Goal: Task Accomplishment & Management: Use online tool/utility

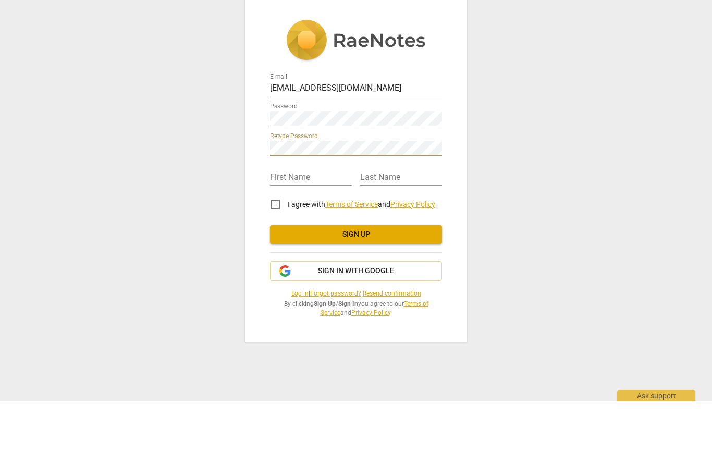
click at [322, 235] on input "text" at bounding box center [311, 242] width 82 height 15
type input "Kelly"
click at [413, 235] on input "text" at bounding box center [401, 242] width 82 height 15
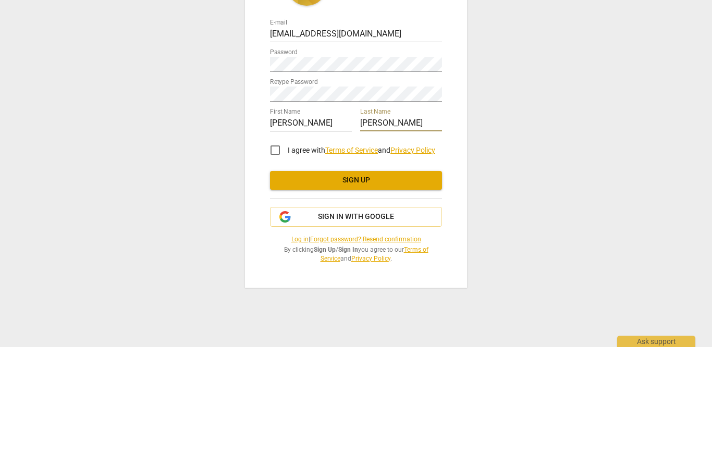
type input "Dempsey"
click at [279, 256] on input "I agree with Terms of Service and Privacy Policy" at bounding box center [275, 268] width 25 height 25
checkbox input "true"
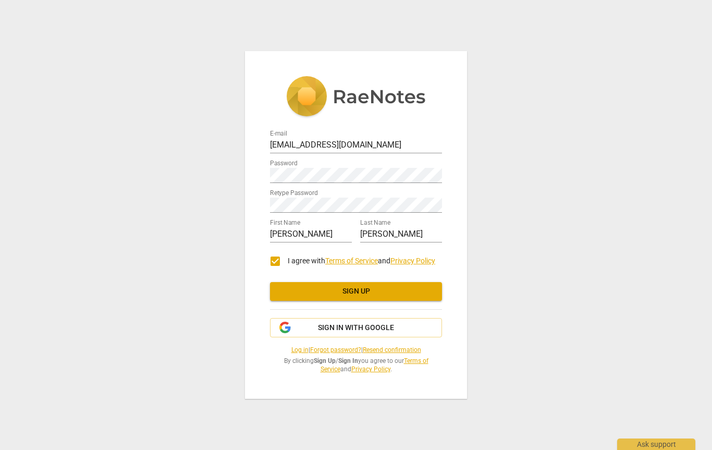
click at [370, 294] on span "Sign up" at bounding box center [355, 291] width 155 height 10
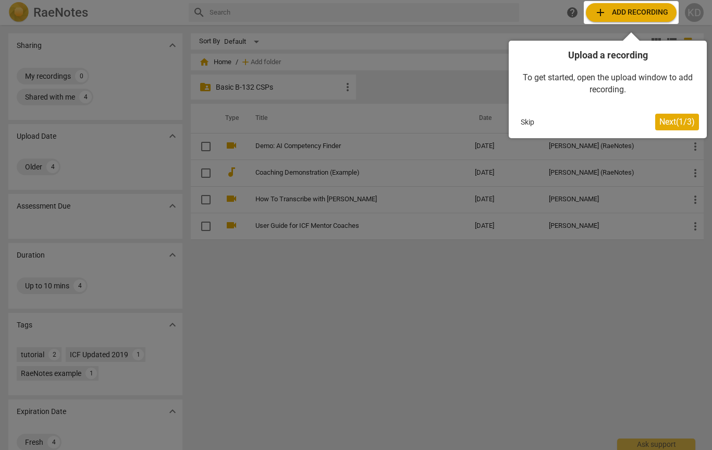
click at [532, 120] on button "Skip" at bounding box center [527, 122] width 22 height 16
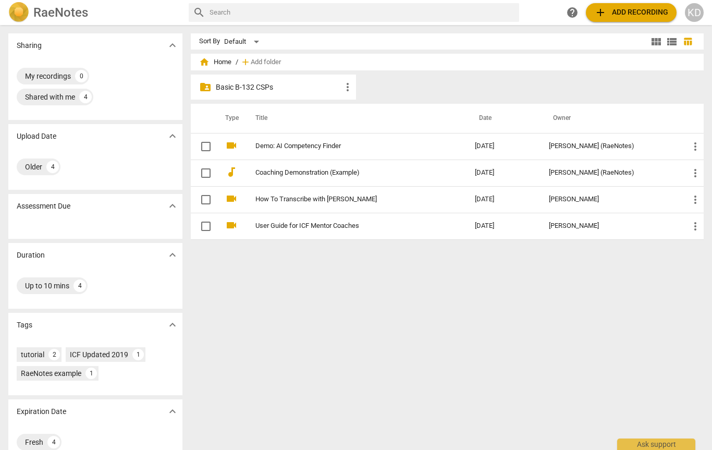
click at [604, 16] on span "add" at bounding box center [600, 12] width 13 height 13
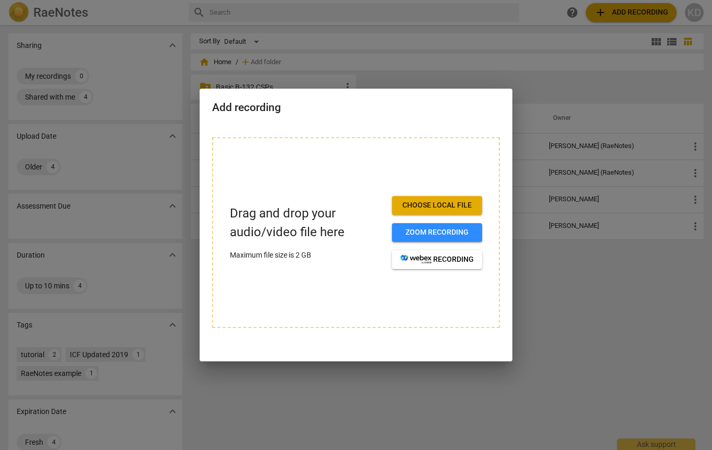
click at [468, 234] on span "Zoom recording" at bounding box center [436, 232] width 73 height 10
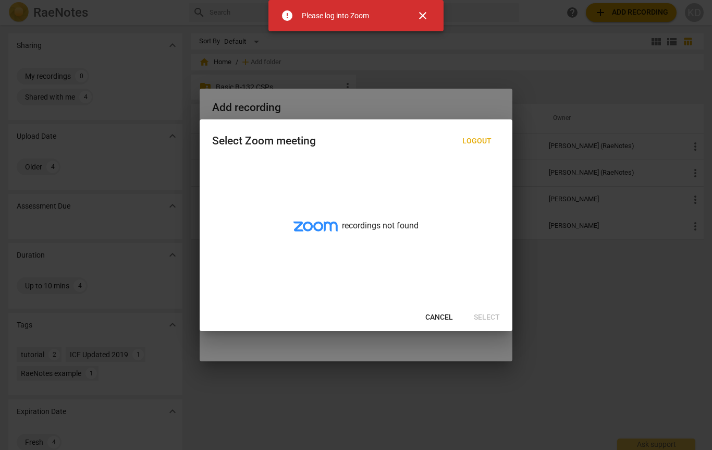
click at [447, 314] on span "Cancel" at bounding box center [439, 317] width 28 height 10
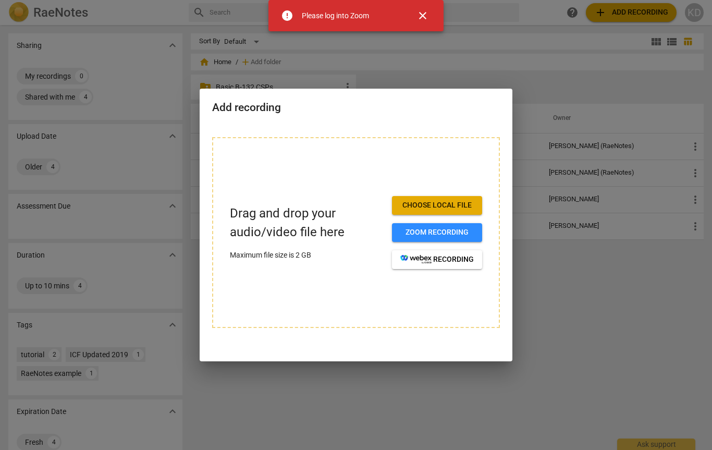
click at [466, 209] on span "Choose local file" at bounding box center [436, 205] width 73 height 10
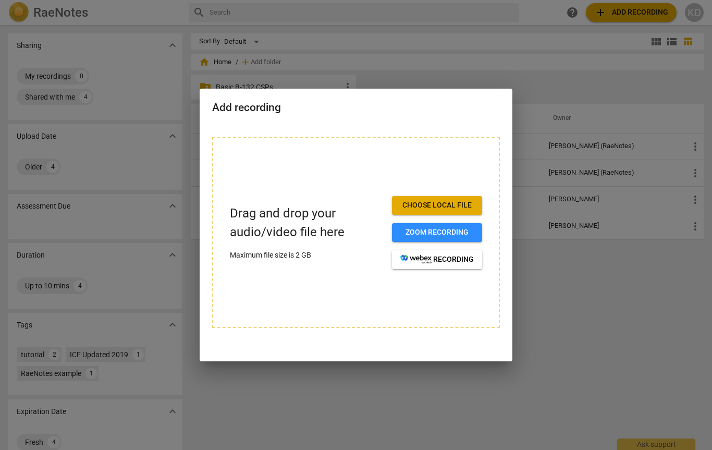
click at [467, 226] on button "Zoom recording" at bounding box center [437, 232] width 90 height 19
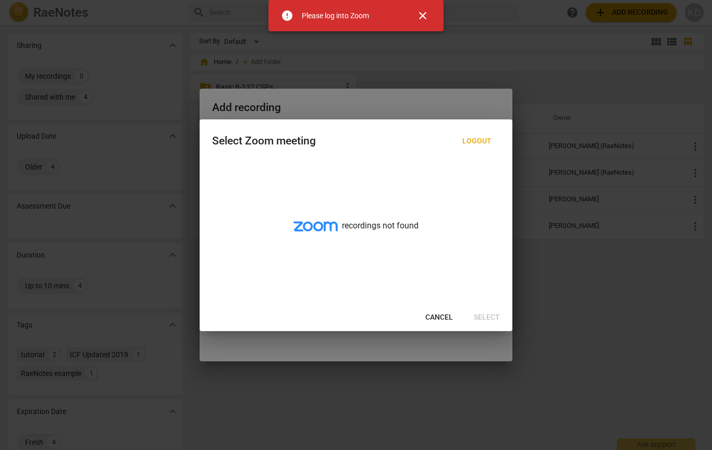
click at [442, 316] on span "Cancel" at bounding box center [439, 317] width 28 height 10
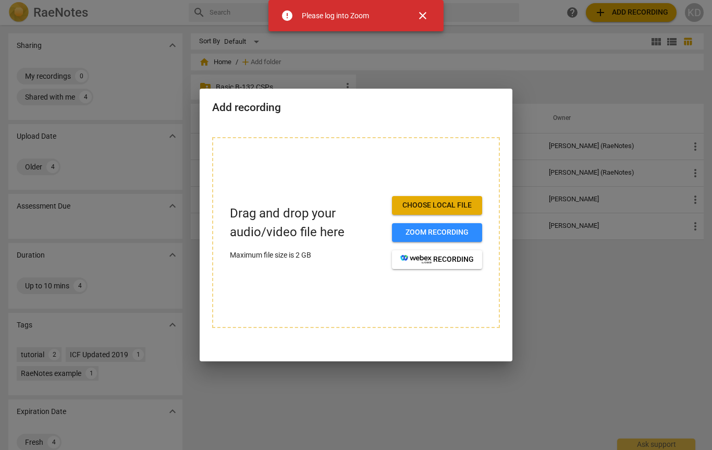
click at [470, 205] on span "Choose local file" at bounding box center [436, 205] width 73 height 10
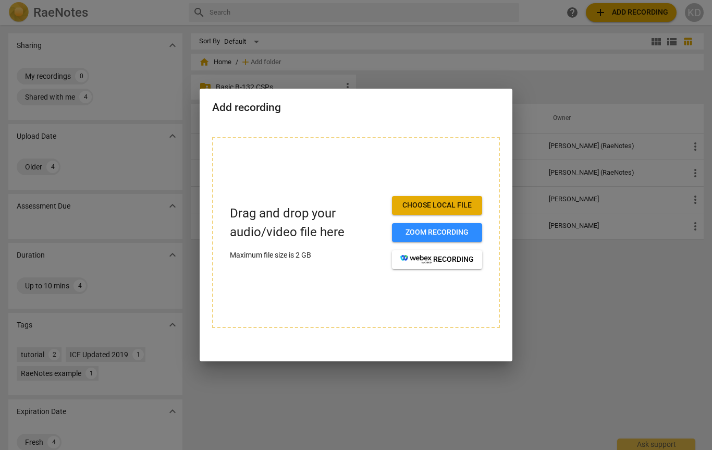
click at [458, 203] on span "Choose local file" at bounding box center [436, 205] width 73 height 10
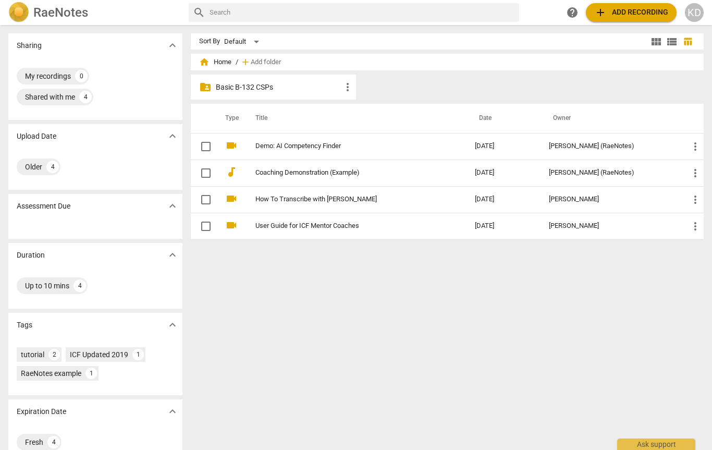
click at [609, 17] on span "add Add recording" at bounding box center [631, 12] width 74 height 13
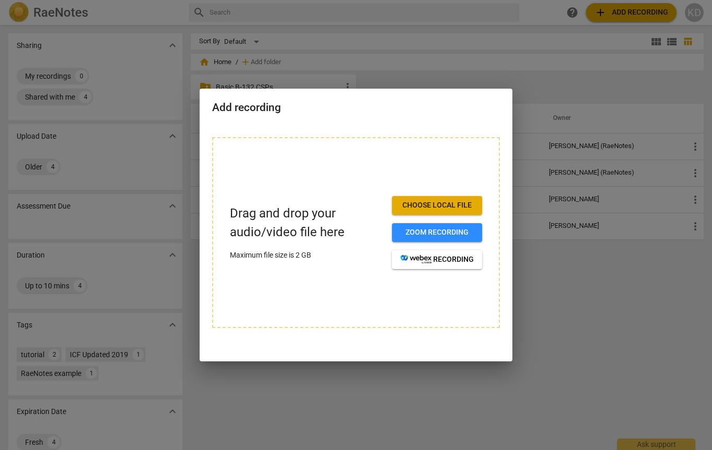
click at [456, 208] on span "Choose local file" at bounding box center [436, 205] width 73 height 10
click at [464, 228] on span "Zoom recording" at bounding box center [436, 232] width 73 height 10
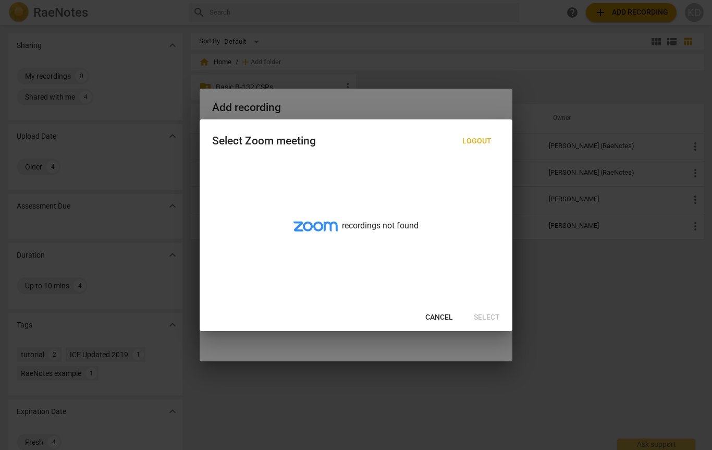
click at [618, 306] on div at bounding box center [356, 225] width 712 height 450
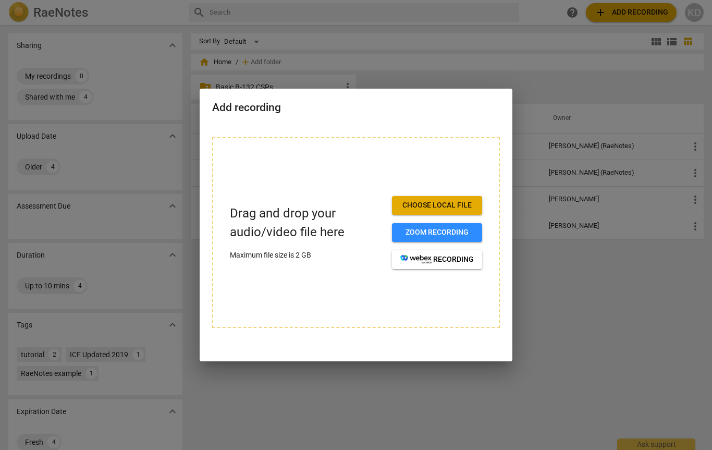
click at [469, 235] on span "Zoom recording" at bounding box center [436, 232] width 73 height 10
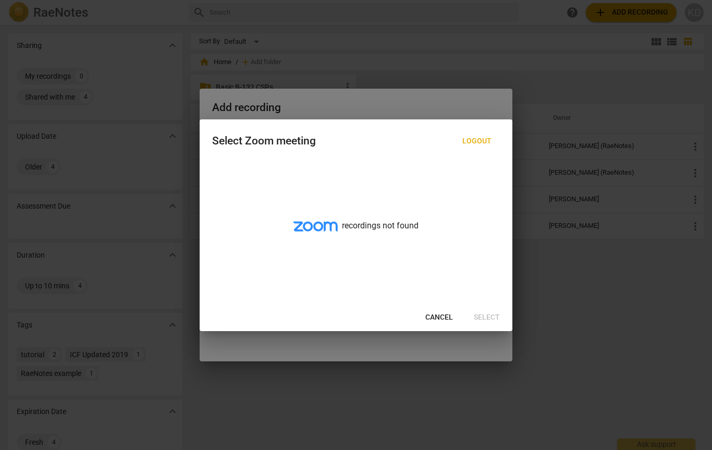
click at [496, 227] on div "recordings not found" at bounding box center [356, 232] width 313 height 143
click at [431, 326] on button "Cancel" at bounding box center [439, 317] width 44 height 19
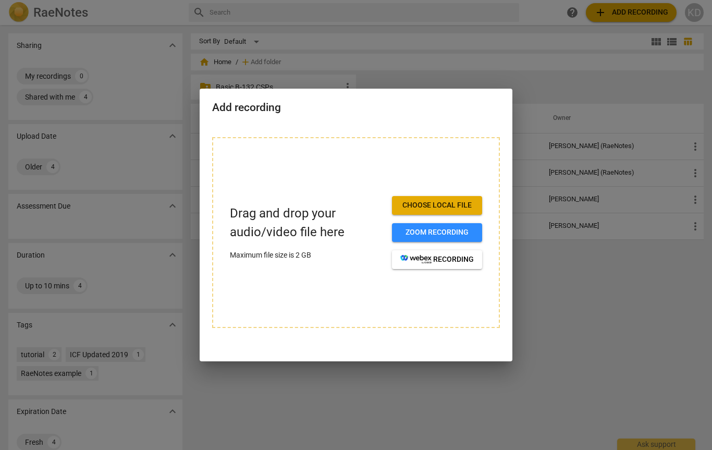
click at [551, 308] on div at bounding box center [356, 225] width 712 height 450
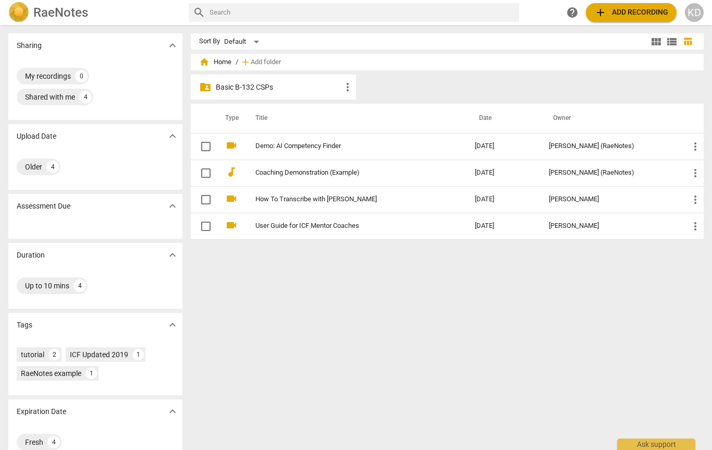
click at [640, 9] on span "add Add recording" at bounding box center [631, 12] width 74 height 13
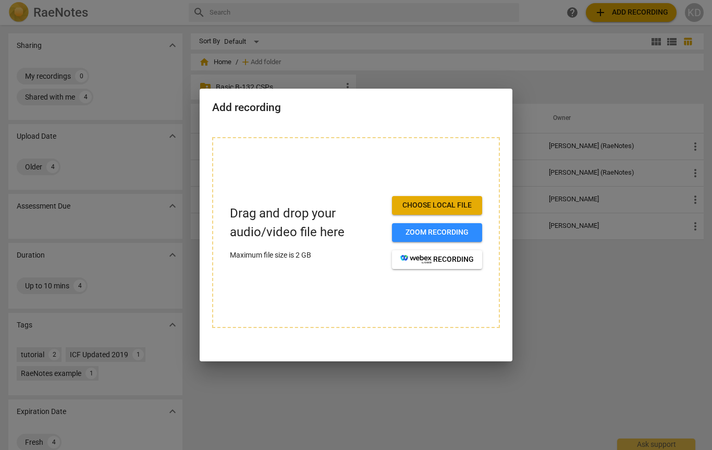
click at [458, 204] on span "Choose local file" at bounding box center [436, 205] width 73 height 10
click at [596, 300] on div at bounding box center [356, 225] width 712 height 450
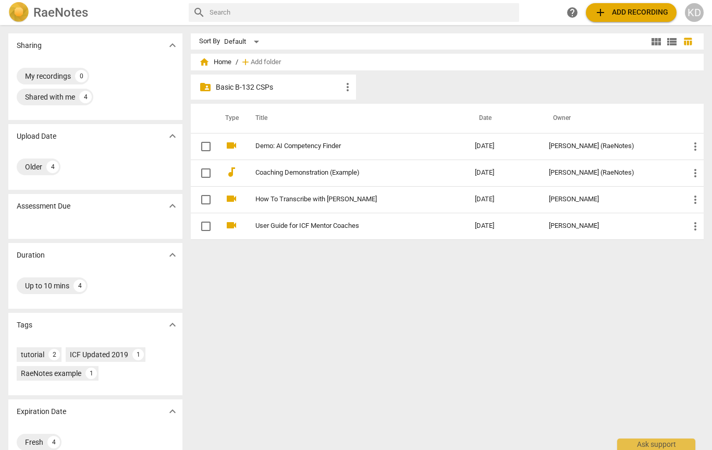
click at [665, 175] on div "[PERSON_NAME] (RaeNotes)" at bounding box center [610, 173] width 123 height 8
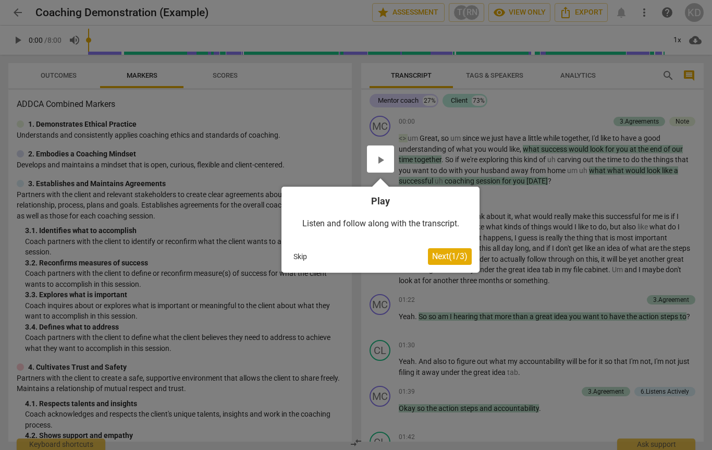
click at [303, 262] on button "Skip" at bounding box center [300, 256] width 22 height 16
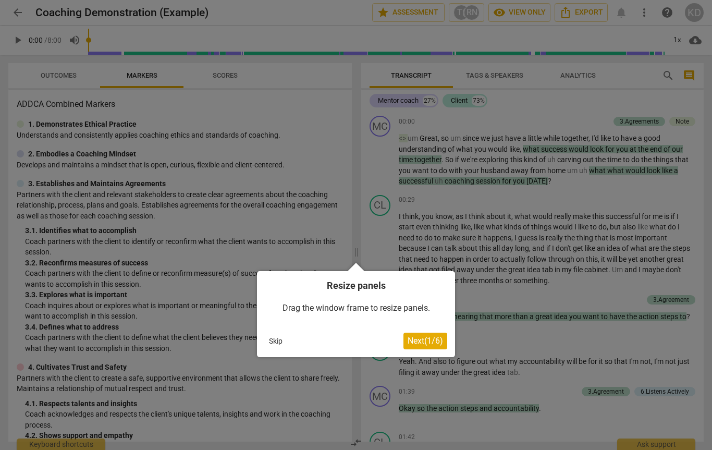
click at [280, 341] on button "Skip" at bounding box center [276, 341] width 22 height 16
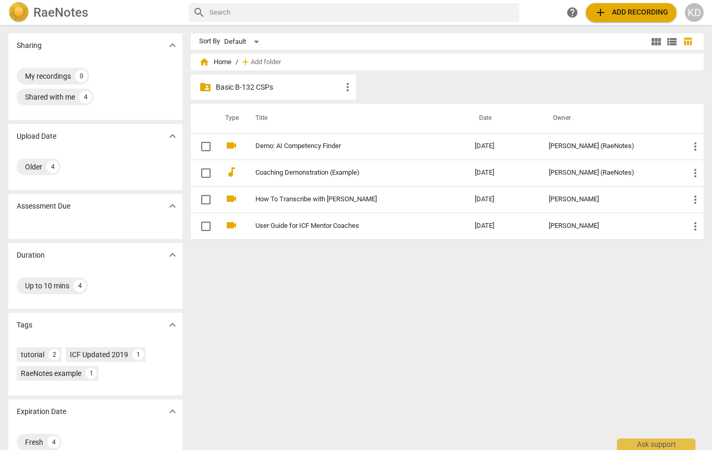
click at [170, 136] on span "expand_more" at bounding box center [172, 136] width 13 height 13
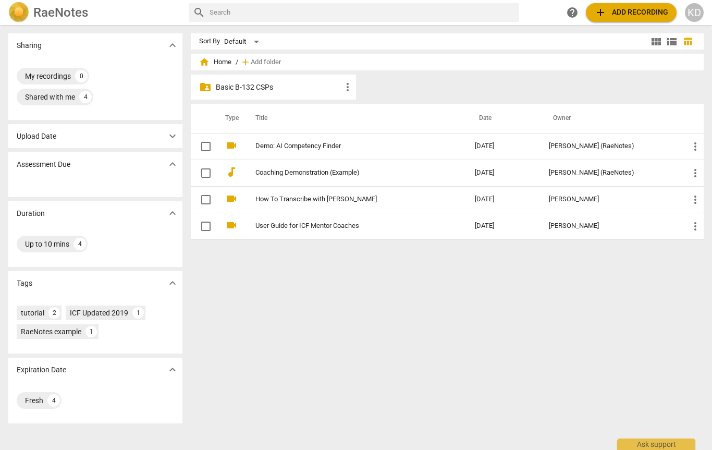
click at [172, 143] on button "expand_more" at bounding box center [173, 136] width 16 height 16
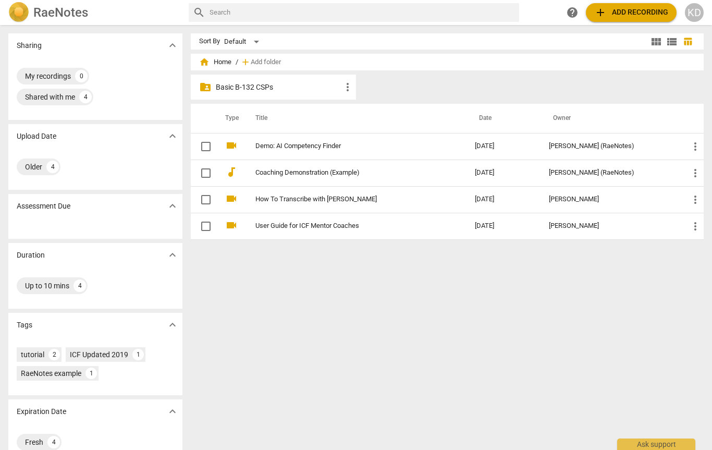
click at [696, 10] on div "KD" at bounding box center [693, 12] width 19 height 19
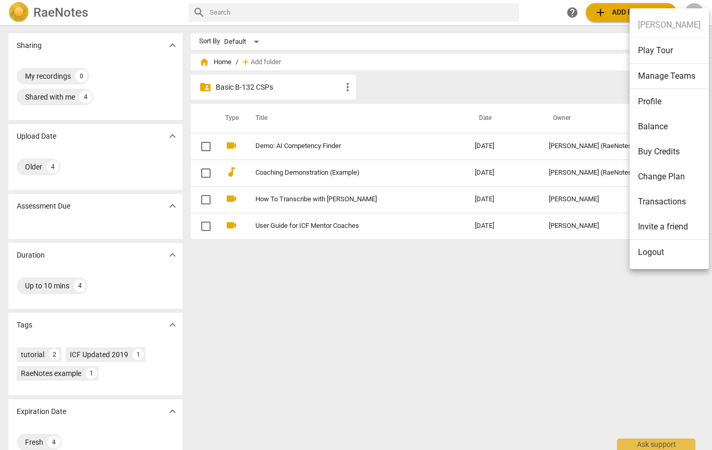
click at [611, 11] on div at bounding box center [356, 225] width 712 height 450
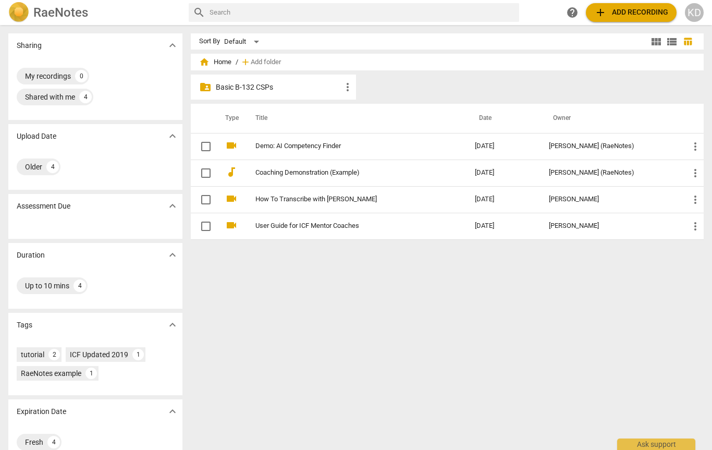
click at [575, 342] on div "Sort By Default view_module view_list table_chart home Home / add Add folder fo…" at bounding box center [451, 237] width 521 height 408
click at [643, 11] on span "add Add recording" at bounding box center [631, 12] width 74 height 13
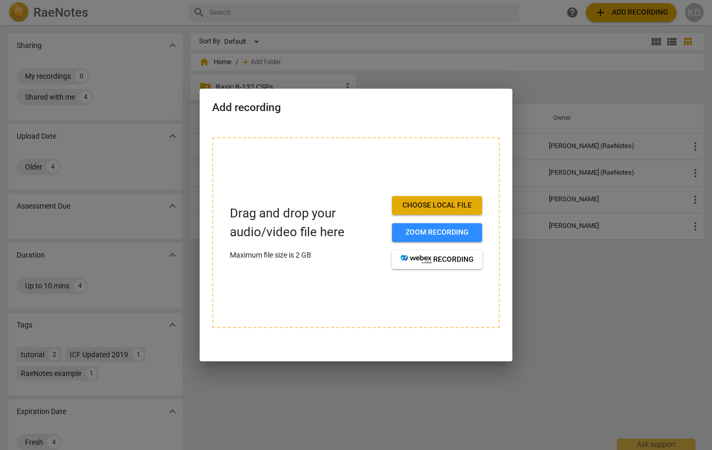
click at [466, 238] on button "Zoom recording" at bounding box center [437, 232] width 90 height 19
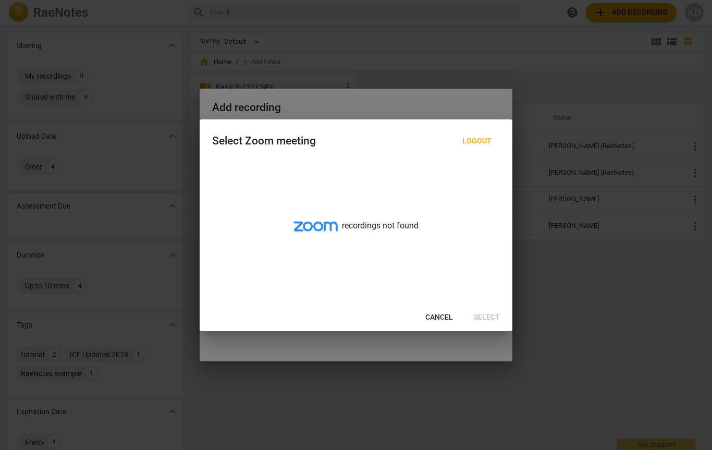
click at [442, 323] on button "Cancel" at bounding box center [439, 317] width 44 height 19
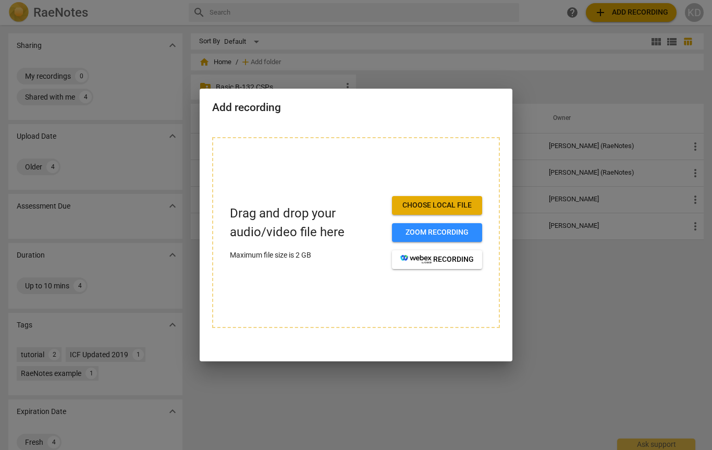
click at [469, 208] on span "Choose local file" at bounding box center [436, 205] width 73 height 10
click at [631, 333] on div at bounding box center [356, 225] width 712 height 450
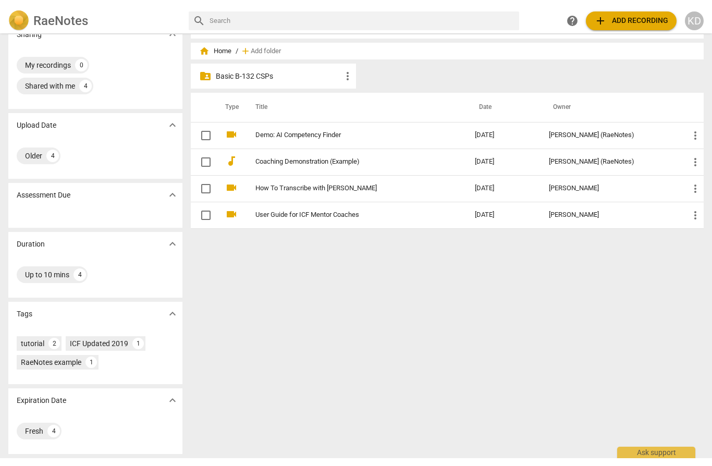
scroll to position [19, 0]
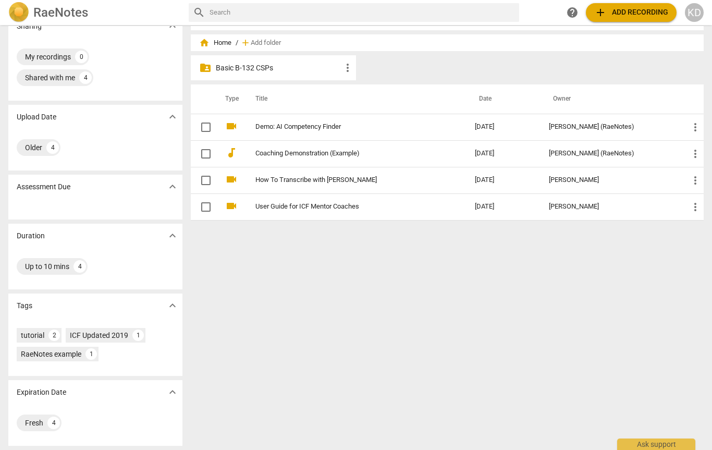
click at [659, 445] on div "Ask support" at bounding box center [656, 443] width 78 height 11
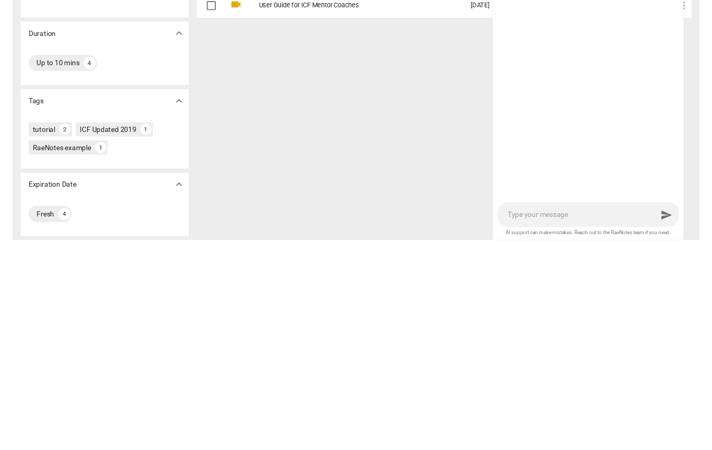
scroll to position [3, 0]
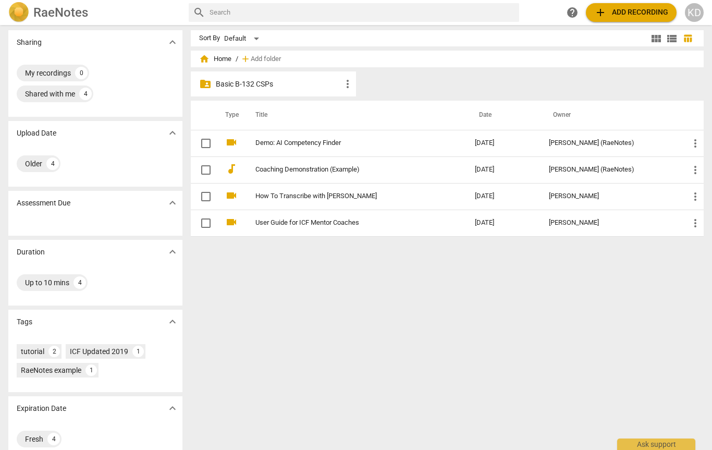
click at [465, 389] on div "Sort By Default view_module view_list table_chart home Home / add Add folder fo…" at bounding box center [451, 234] width 521 height 408
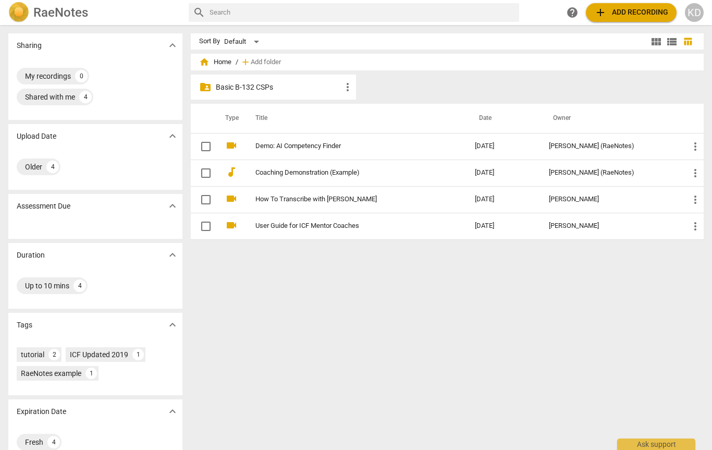
scroll to position [0, 0]
click at [325, 82] on p "Basic B-132 CSPs" at bounding box center [279, 87] width 126 height 11
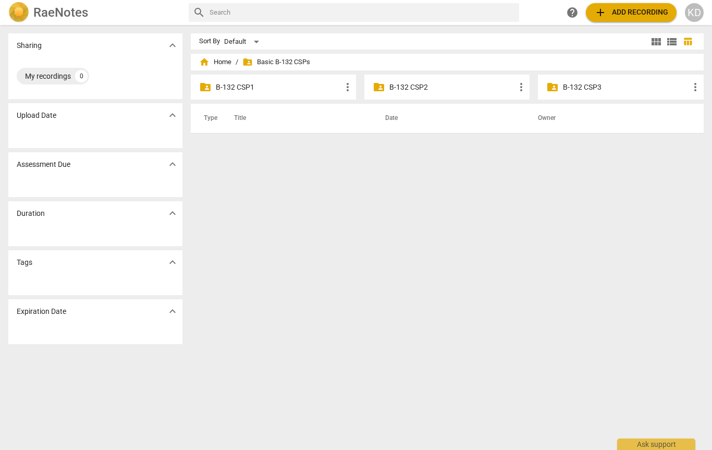
click at [347, 85] on span "more_vert" at bounding box center [347, 87] width 13 height 13
click at [287, 92] on div at bounding box center [356, 225] width 712 height 450
click at [347, 92] on span "more_vert" at bounding box center [347, 87] width 13 height 13
click at [602, 225] on div at bounding box center [356, 225] width 712 height 450
click at [639, 15] on span "add Add recording" at bounding box center [631, 12] width 74 height 13
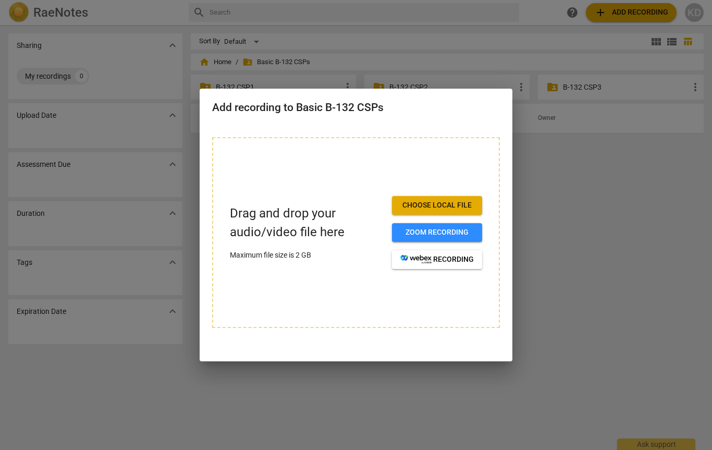
click at [467, 264] on button "recording" at bounding box center [437, 259] width 90 height 19
